Goal: Contribute content: Add original content to the website for others to see

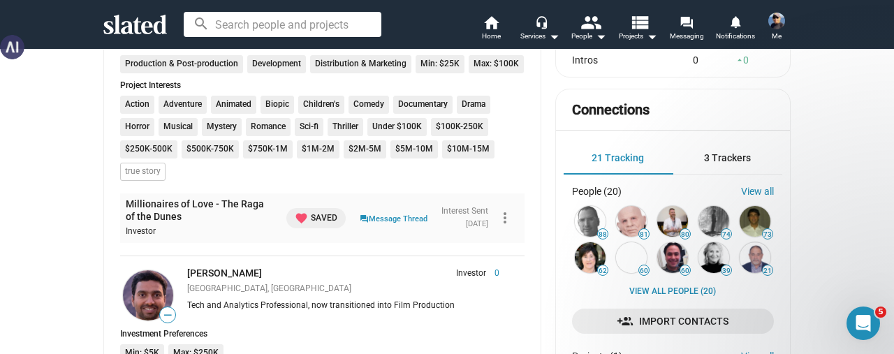
scroll to position [419, 0]
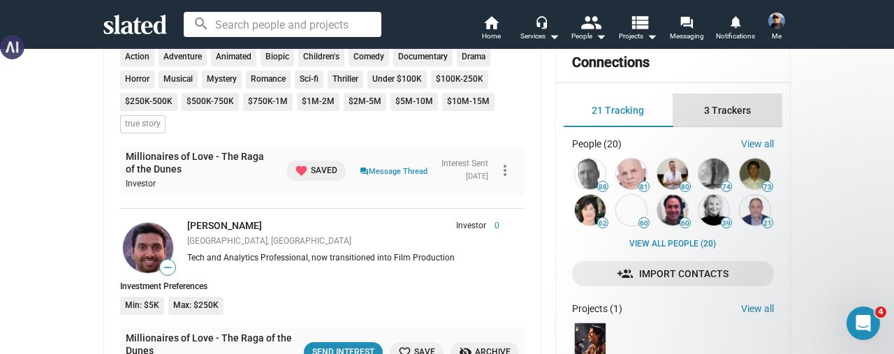
click at [709, 111] on span "3 Trackers" at bounding box center [727, 110] width 47 height 11
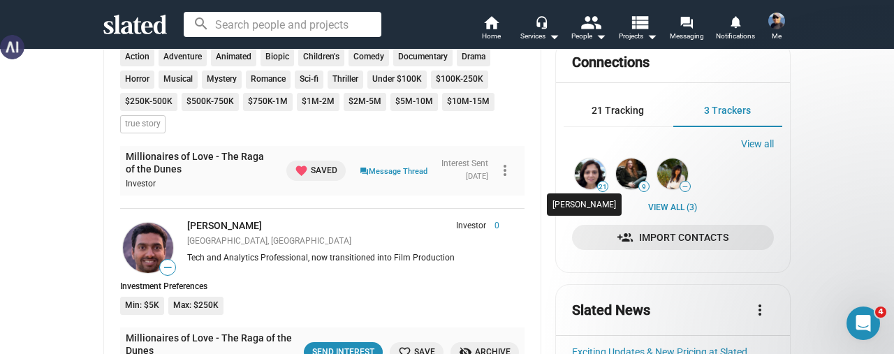
click at [576, 175] on img at bounding box center [590, 174] width 31 height 31
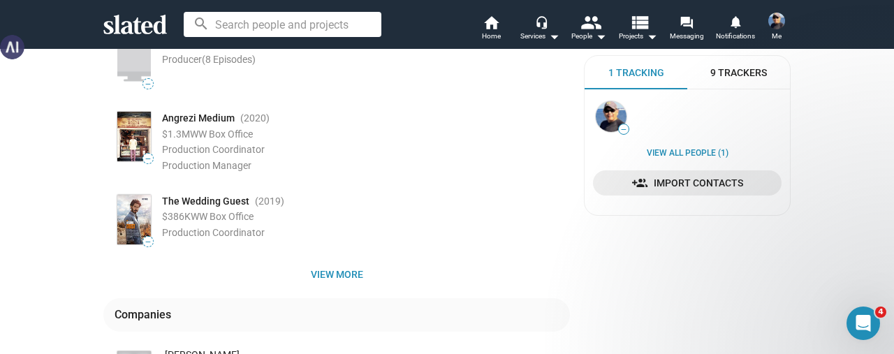
scroll to position [349, 0]
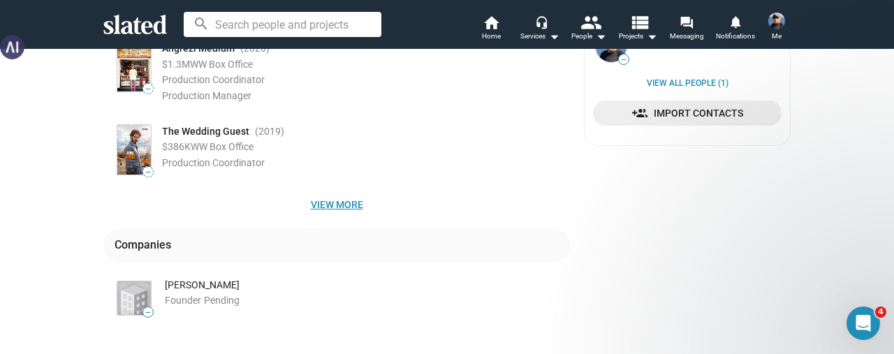
click at [337, 207] on span "View more" at bounding box center [337, 204] width 444 height 25
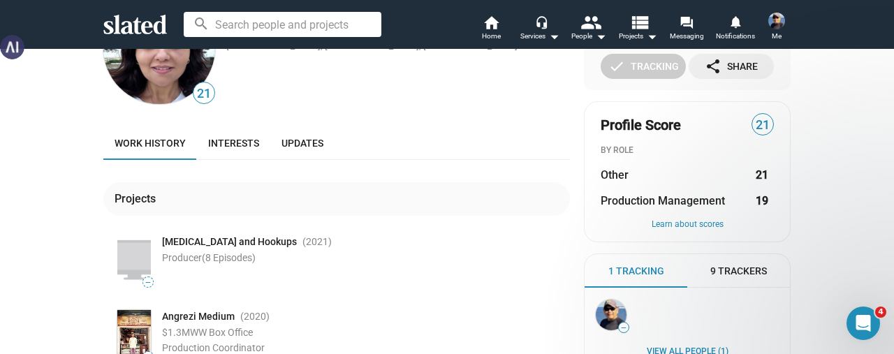
scroll to position [0, 0]
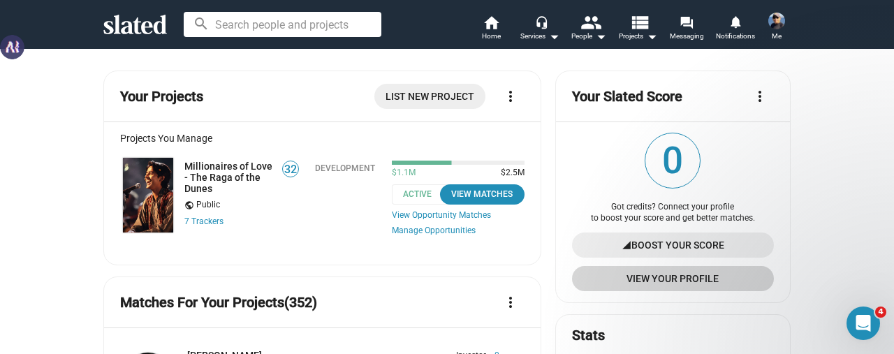
click at [670, 277] on span "View Your Profile" at bounding box center [672, 278] width 179 height 25
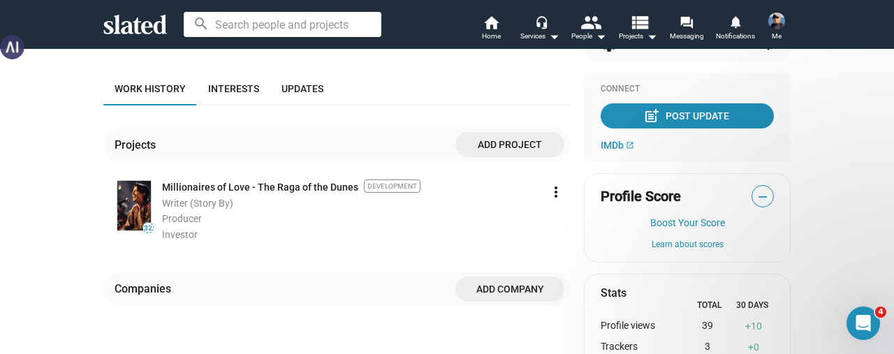
scroll to position [140, 0]
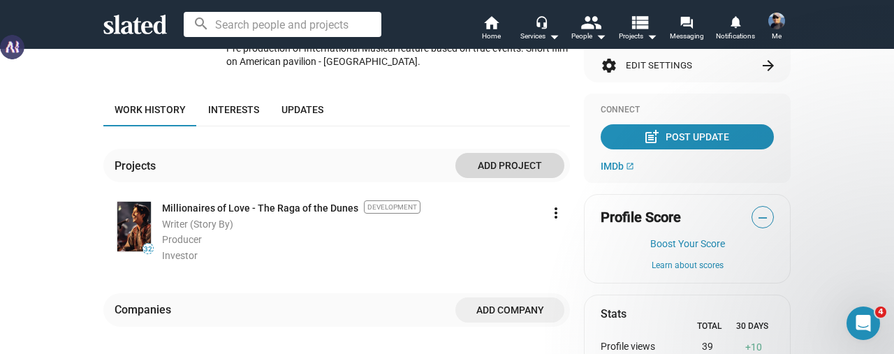
click at [492, 153] on span "Add project" at bounding box center [510, 165] width 87 height 25
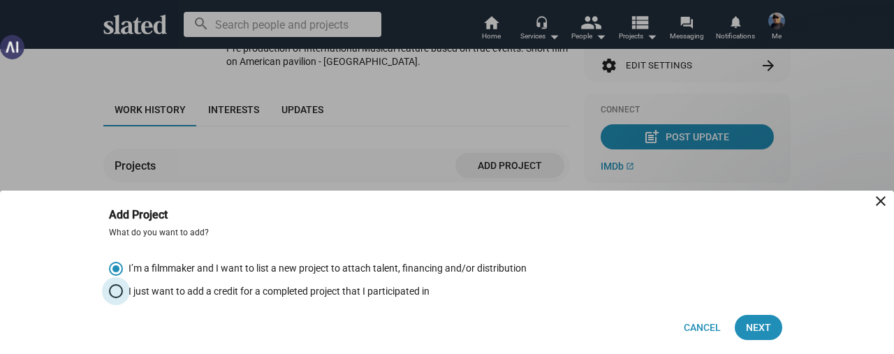
click at [117, 298] on span "Select an option" at bounding box center [116, 291] width 14 height 14
click at [117, 298] on input "I just want to add a credit for a completed project that I participated in" at bounding box center [116, 291] width 14 height 14
radio input "true"
click at [751, 333] on span "Next" at bounding box center [758, 327] width 25 height 25
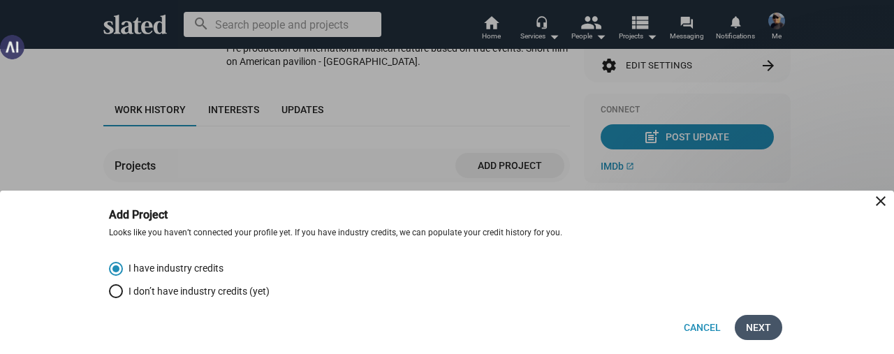
click at [753, 329] on span "Next" at bounding box center [758, 327] width 25 height 25
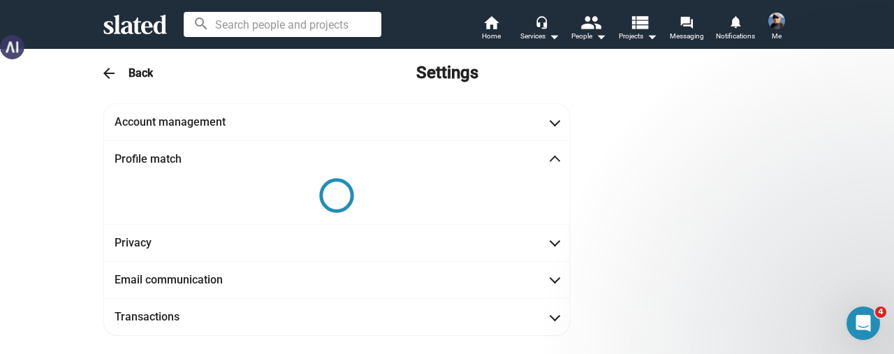
scroll to position [0, 0]
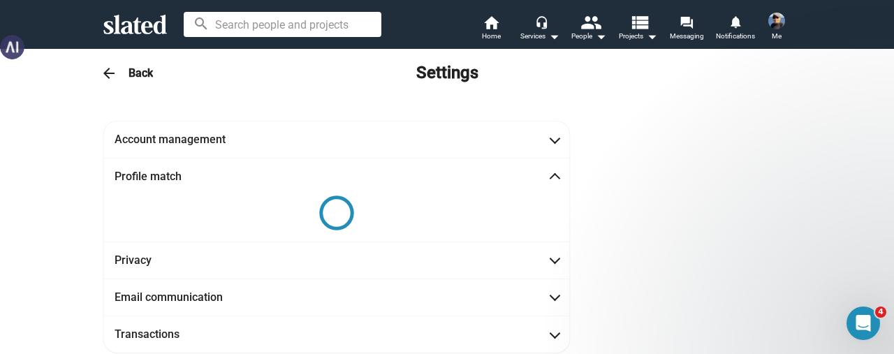
click at [778, 30] on span "Me" at bounding box center [777, 36] width 10 height 17
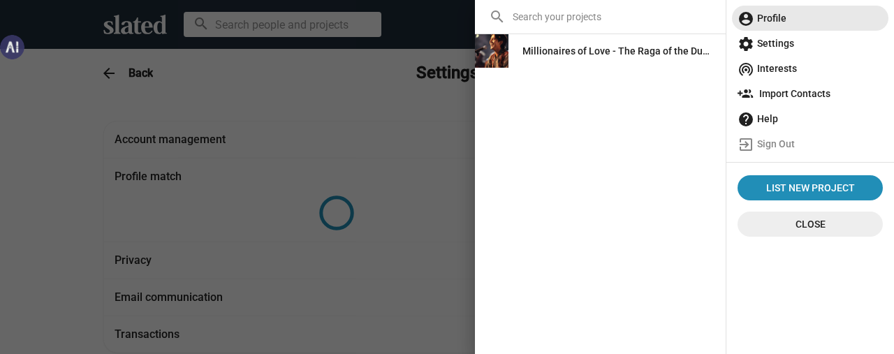
click at [779, 22] on span "account_circle Profile" at bounding box center [810, 18] width 145 height 25
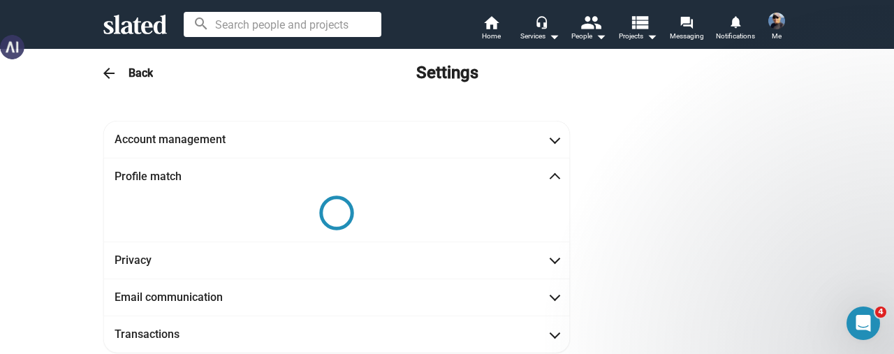
click at [130, 76] on h3 "Back" at bounding box center [141, 73] width 24 height 15
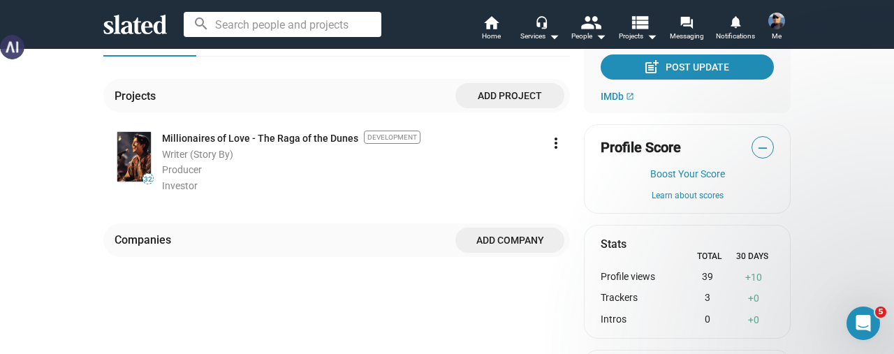
scroll to position [257, 0]
